Goal: Find specific page/section: Find specific page/section

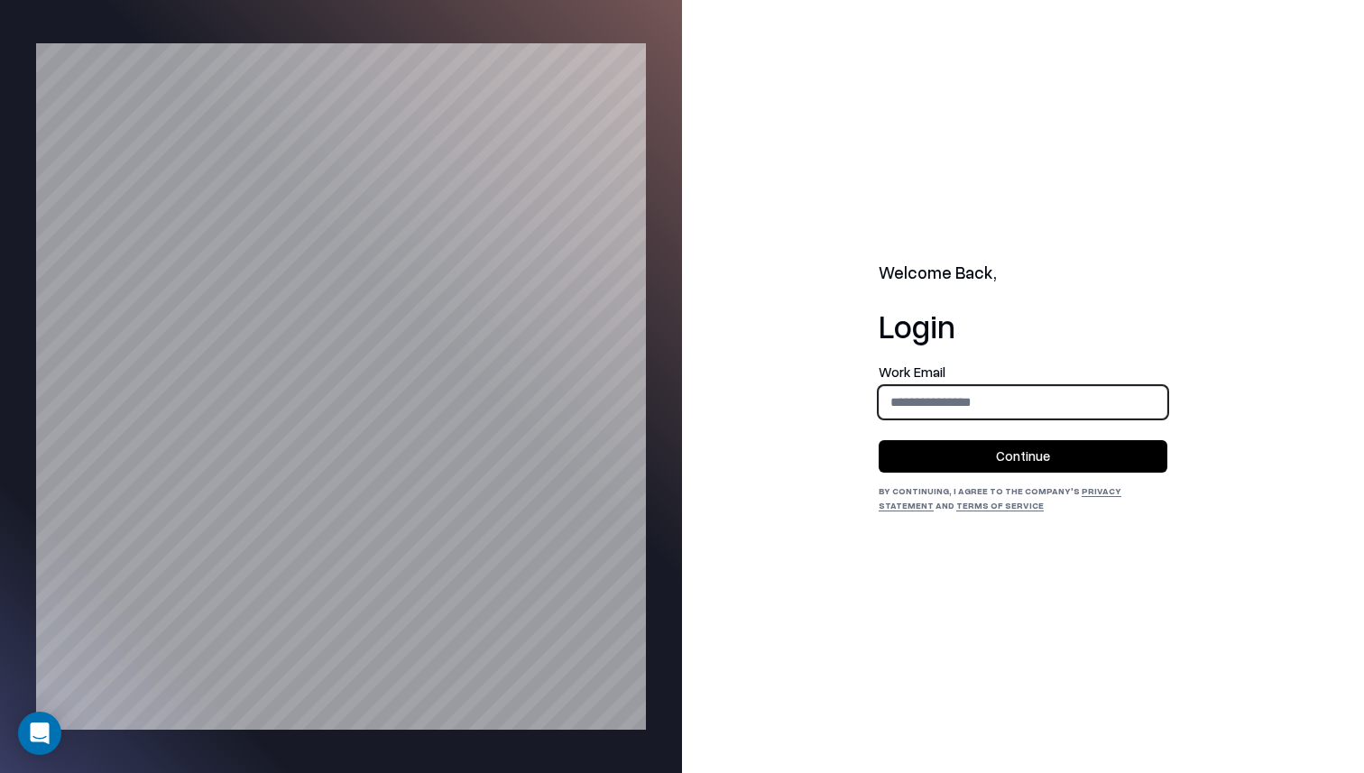
click at [924, 389] on input "email" at bounding box center [1023, 401] width 287 height 33
type input "**********"
click at [970, 457] on button "Continue" at bounding box center [1023, 456] width 289 height 32
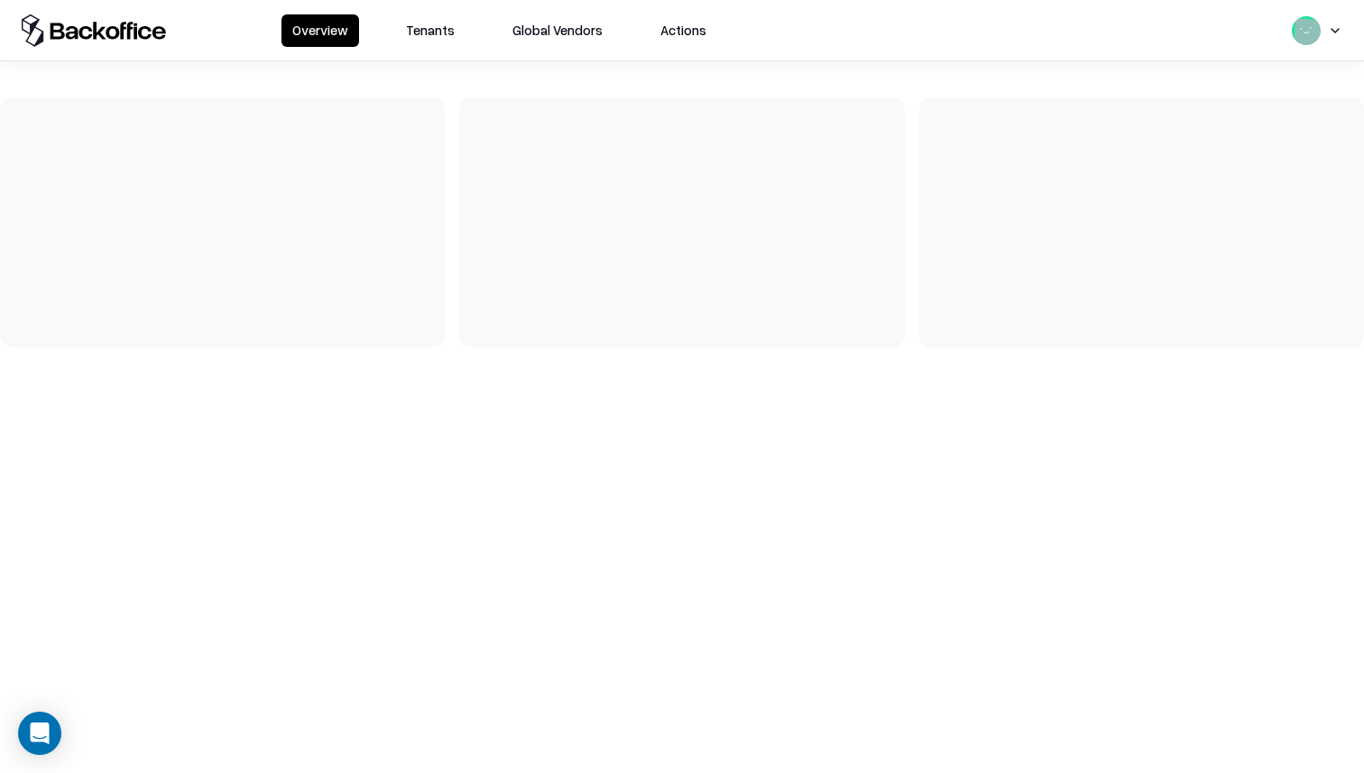
click at [427, 26] on button "Tenants" at bounding box center [430, 30] width 70 height 32
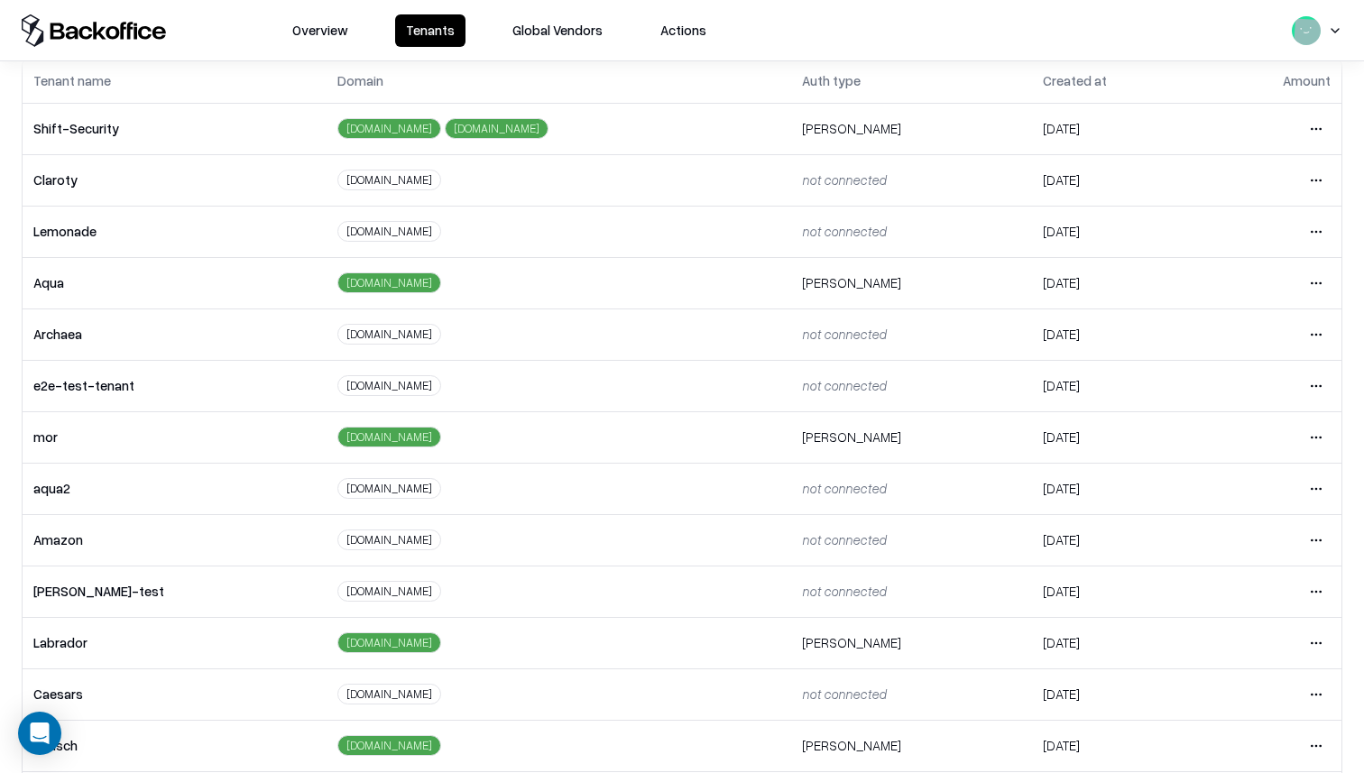
scroll to position [219, 0]
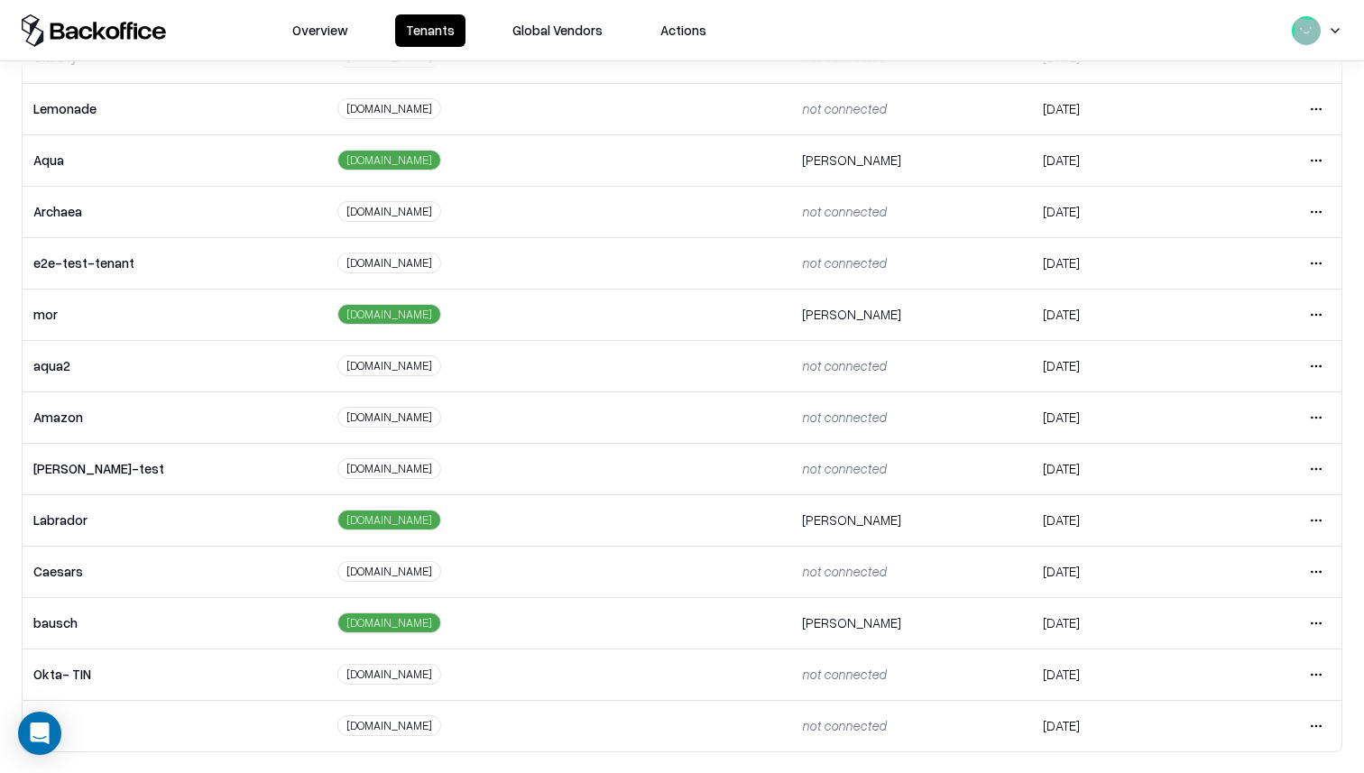
click at [1318, 573] on html "Overview Tenants Global Vendors Actions Tenants Add Tenant Tenant name Domain A…" at bounding box center [682, 386] width 1364 height 773
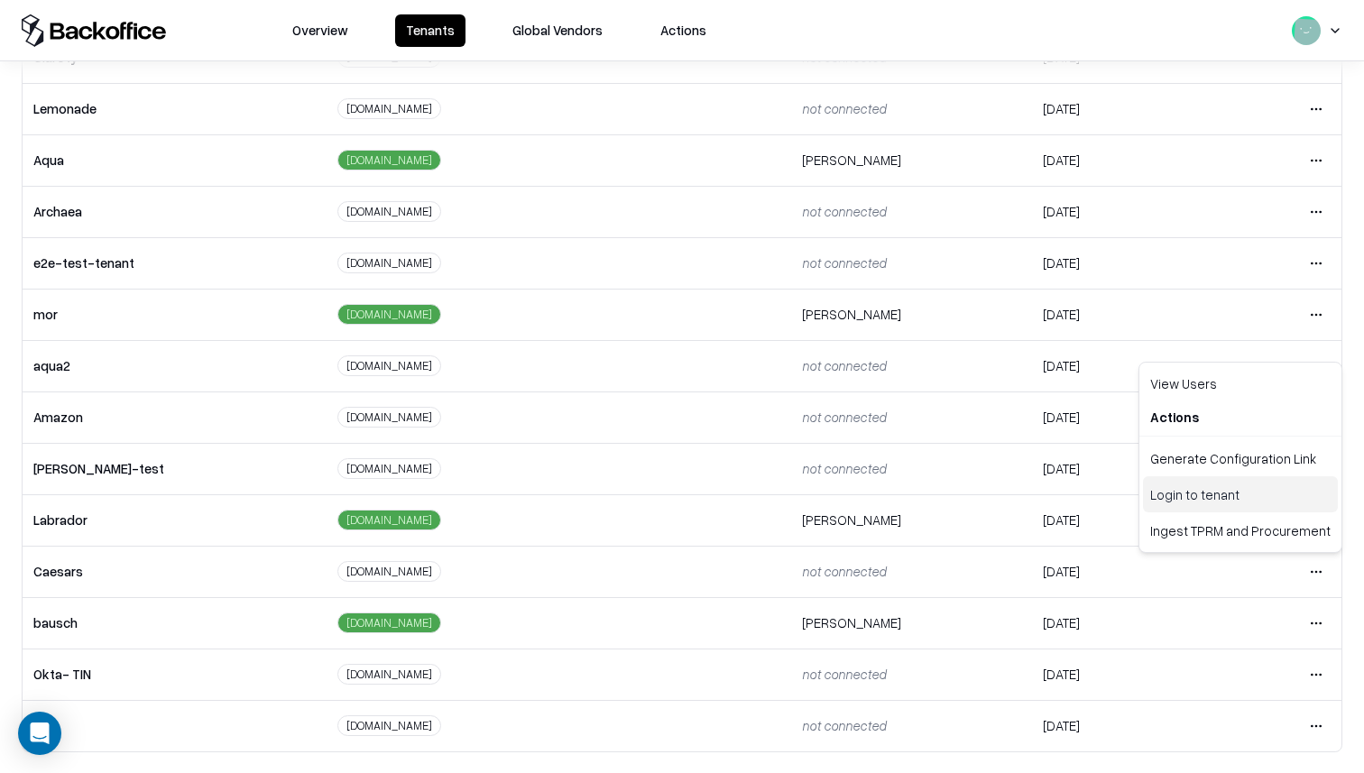
click at [1245, 495] on div "Login to tenant" at bounding box center [1240, 494] width 195 height 36
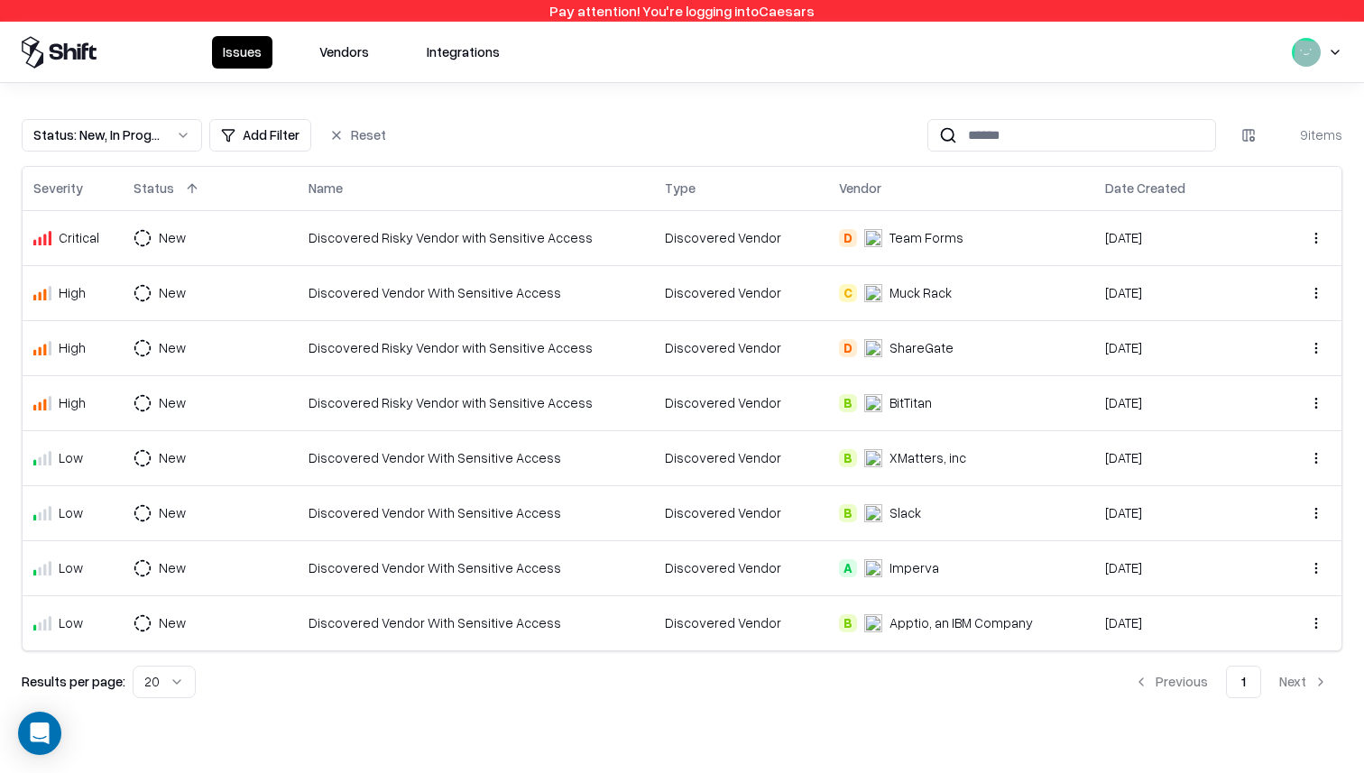
click at [316, 60] on button "Vendors" at bounding box center [344, 52] width 71 height 32
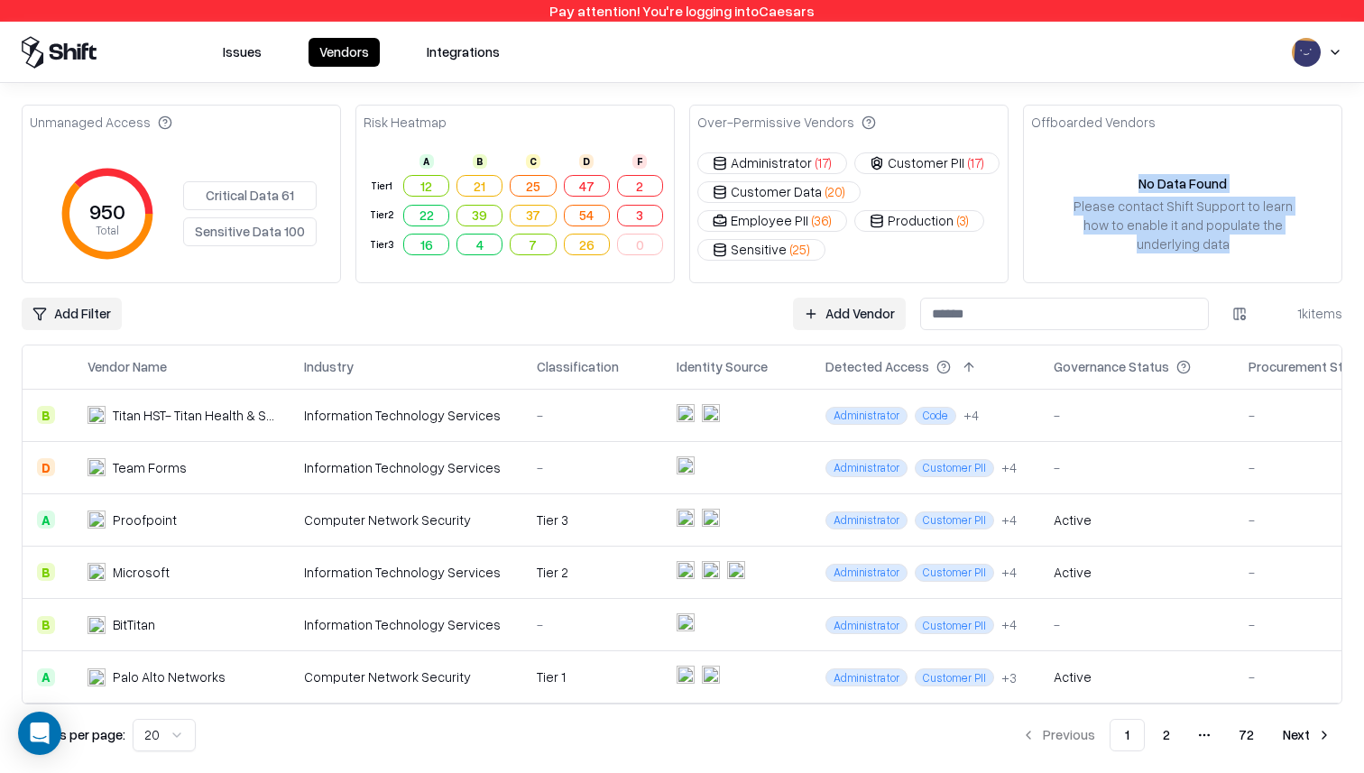
drag, startPoint x: 1130, startPoint y: 167, endPoint x: 1225, endPoint y: 282, distance: 149.3
click at [1225, 282] on div "No Data Found Please contact Shift Support to learn how to enable it and popula…" at bounding box center [1183, 213] width 318 height 137
drag, startPoint x: 1024, startPoint y: 116, endPoint x: 1208, endPoint y: 258, distance: 232.9
click at [1208, 258] on div "Offboarded Vendors No Data Found Please contact Shift Support to learn how to e…" at bounding box center [1182, 194] width 319 height 179
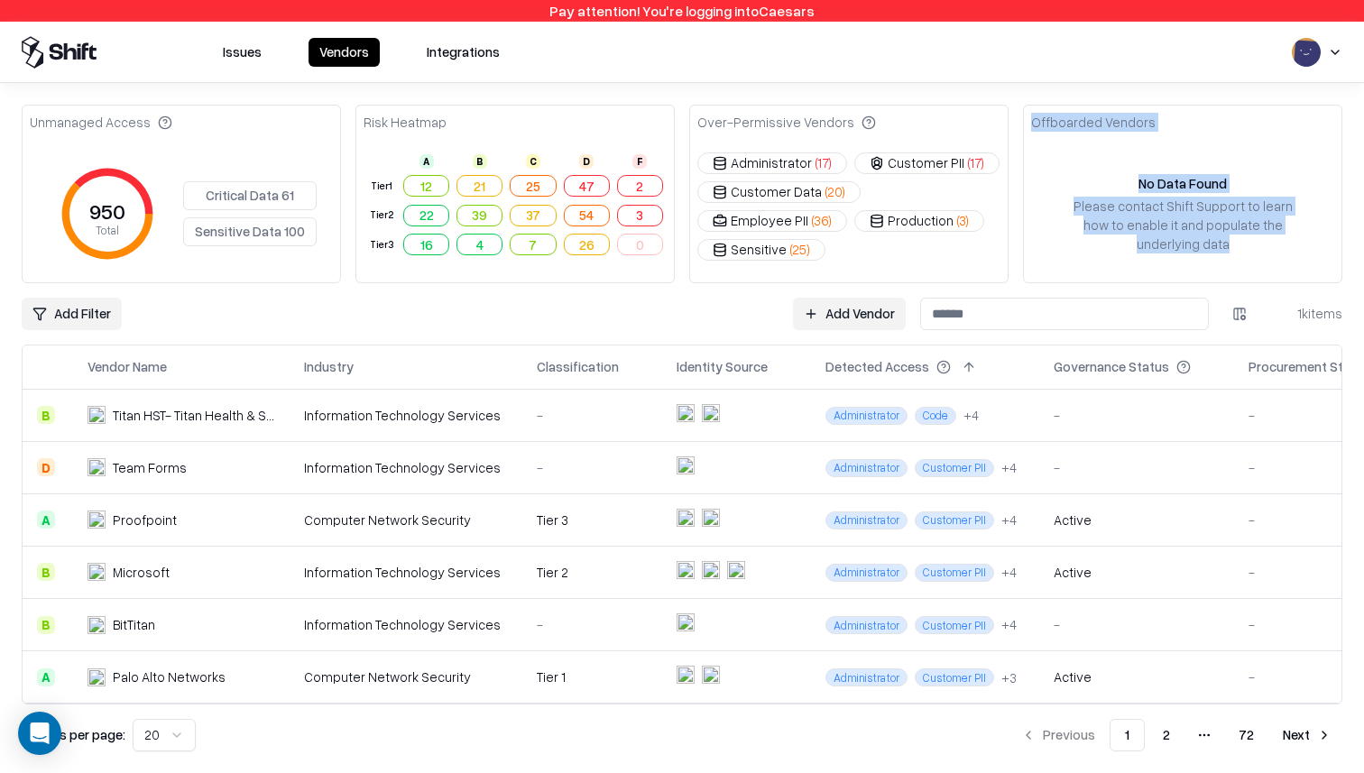
click at [1208, 258] on div "No Data Found Please contact Shift Support to learn how to enable it and popula…" at bounding box center [1183, 213] width 318 height 137
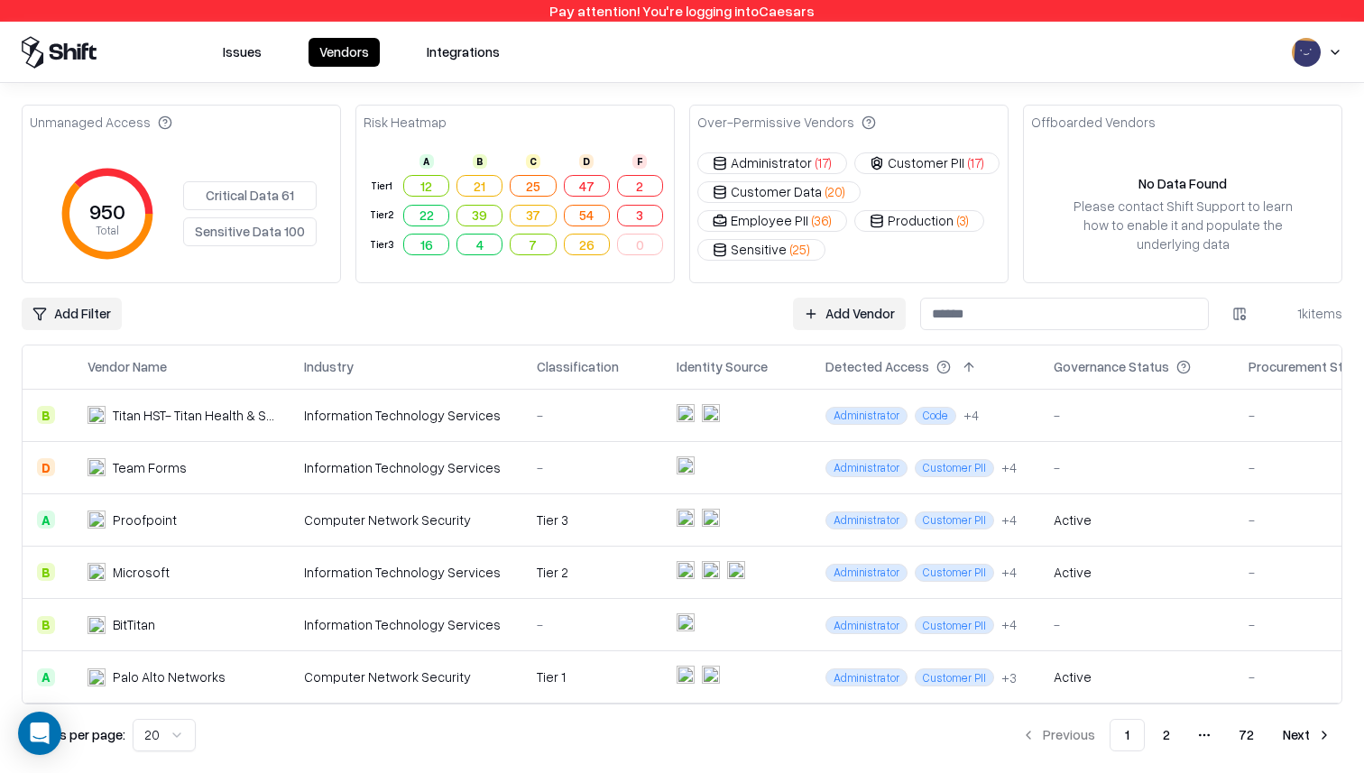
click at [1180, 254] on div "No Data Found Please contact Shift Support to learn how to enable it and popula…" at bounding box center [1183, 213] width 318 height 137
